Goal: Transaction & Acquisition: Purchase product/service

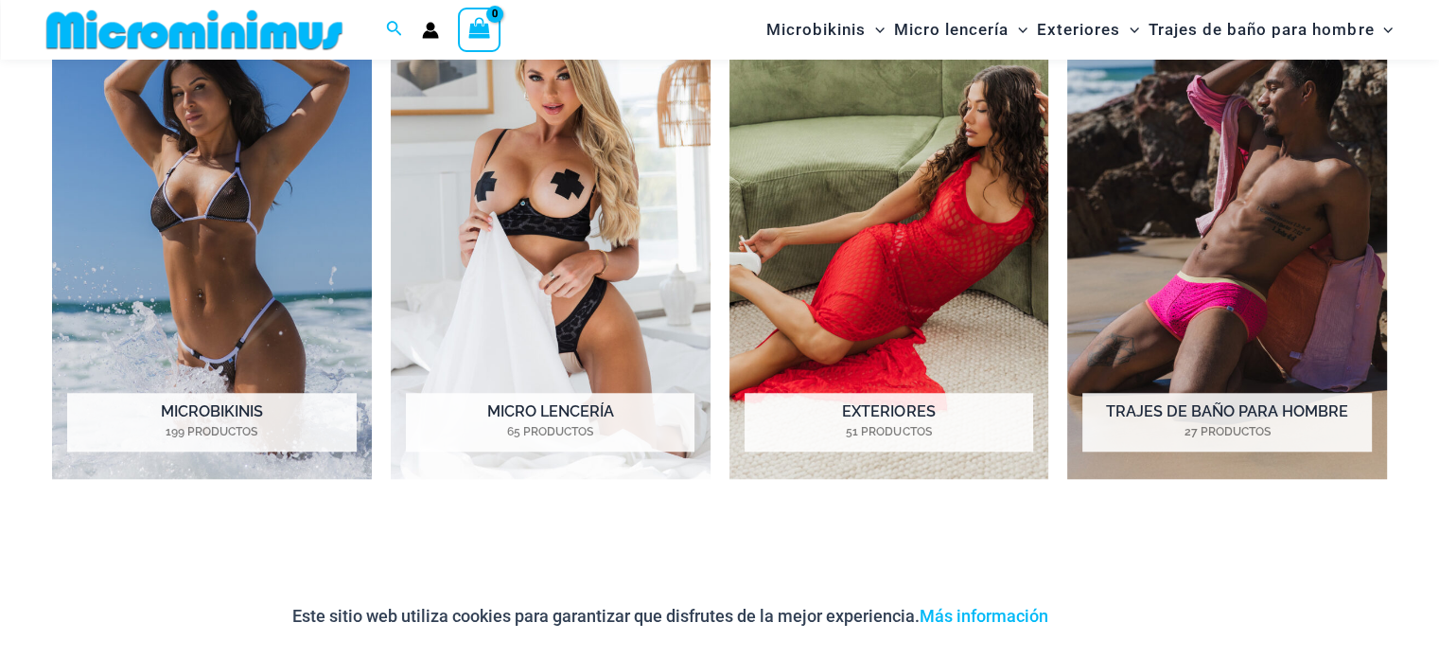
scroll to position [1582, 0]
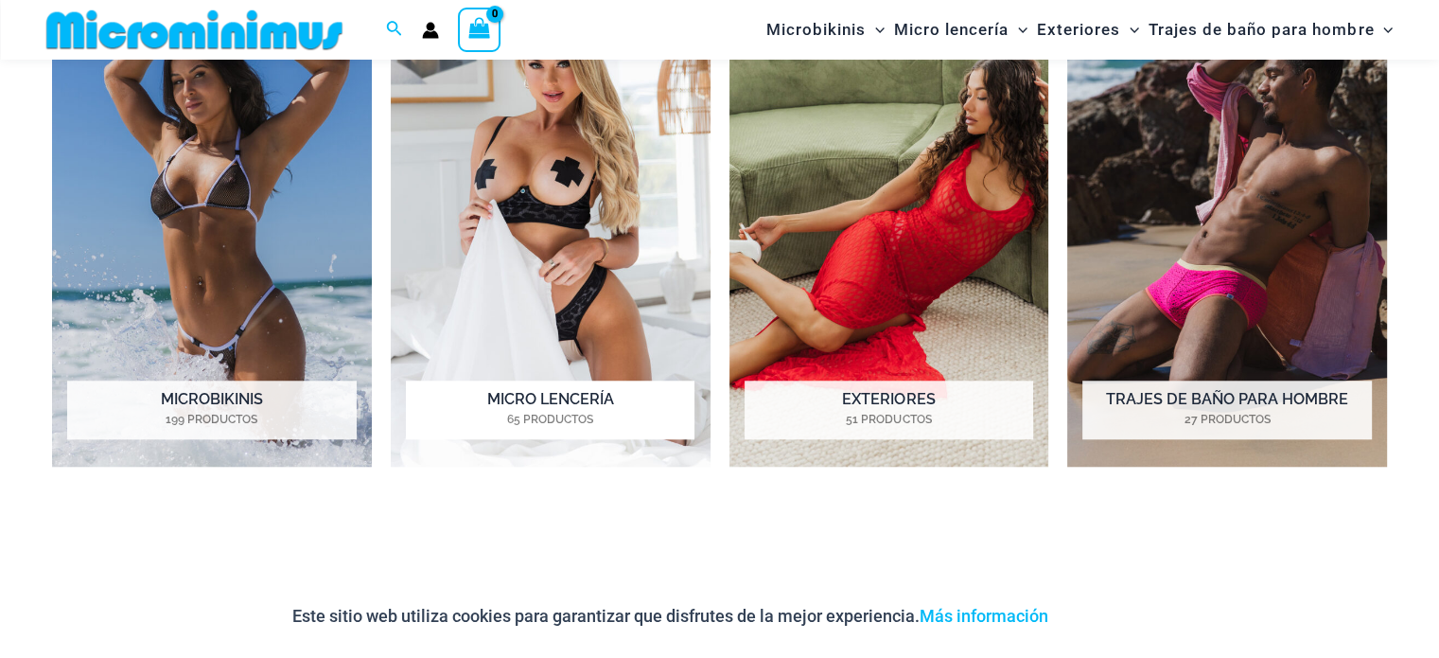
click at [494, 232] on img "Visita la categoría de producto Micro Lingerie" at bounding box center [551, 220] width 320 height 493
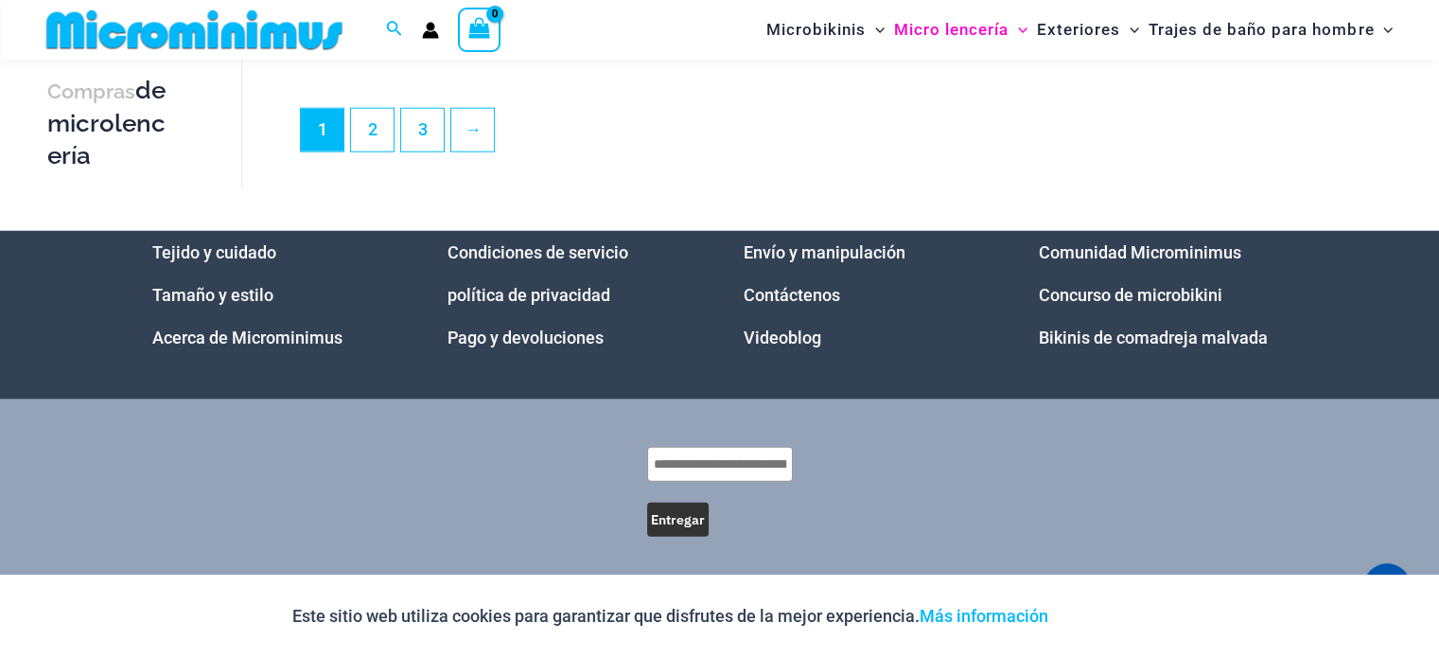
scroll to position [4838, 0]
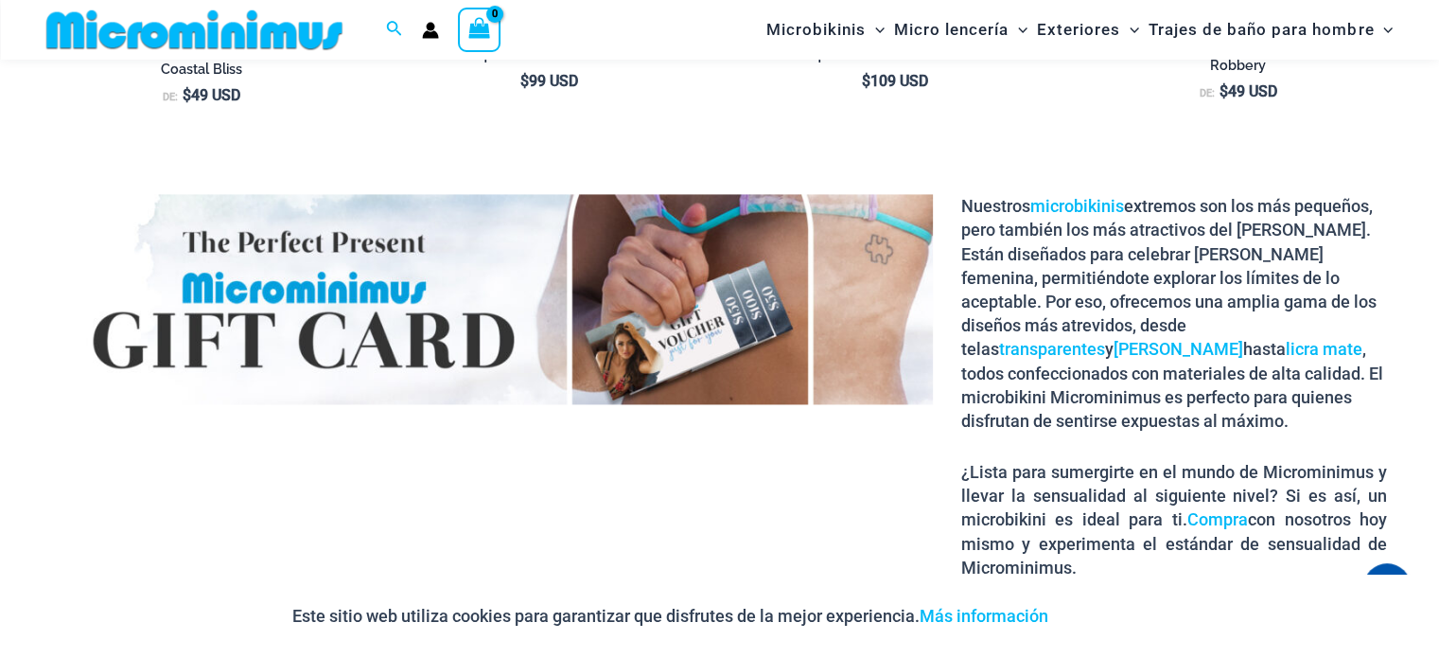
scroll to position [2866, 0]
